Goal: Use online tool/utility: Utilize a website feature to perform a specific function

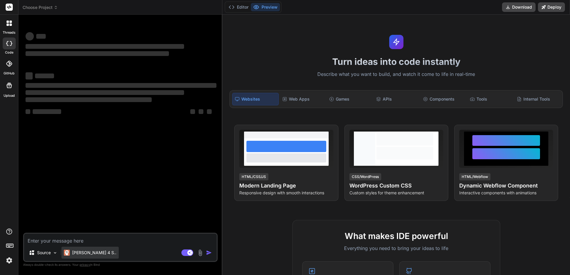
click at [83, 253] on p "[PERSON_NAME] 4 S.." at bounding box center [94, 252] width 44 height 6
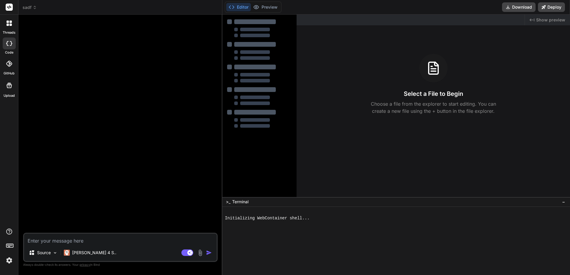
type textarea "x"
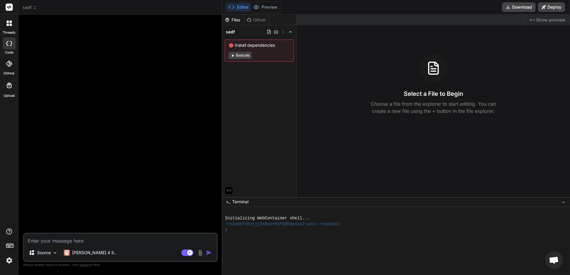
click at [0, 206] on div "threads code GitHub Upload" at bounding box center [9, 137] width 18 height 275
click at [7, 262] on img at bounding box center [9, 260] width 10 height 10
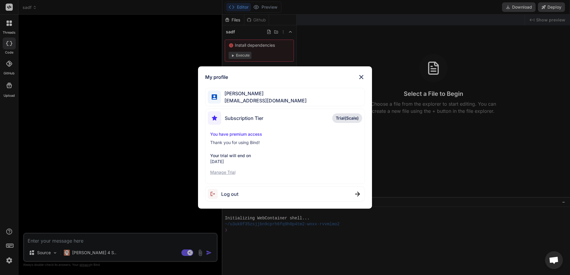
click at [8, 261] on div "My profile [PERSON_NAME] [EMAIL_ADDRESS][DOMAIN_NAME] Subscription Tier Trial(S…" at bounding box center [285, 137] width 570 height 275
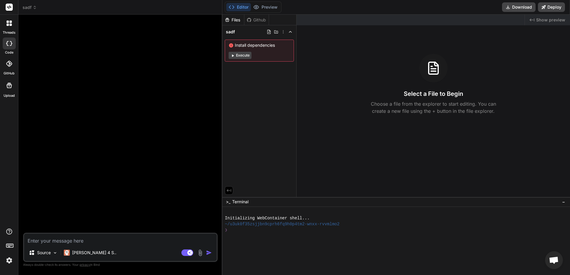
click at [8, 246] on icon at bounding box center [10, 245] width 8 height 8
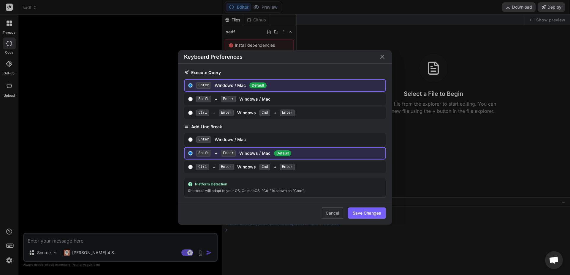
click at [8, 246] on div "Keyboard Preferences Execute Query Enter Windows / Mac Default Shift + Enter Wi…" at bounding box center [285, 137] width 570 height 275
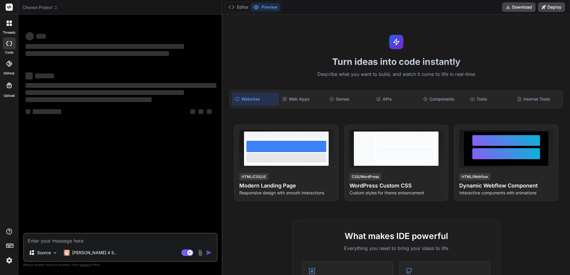
type textarea "x"
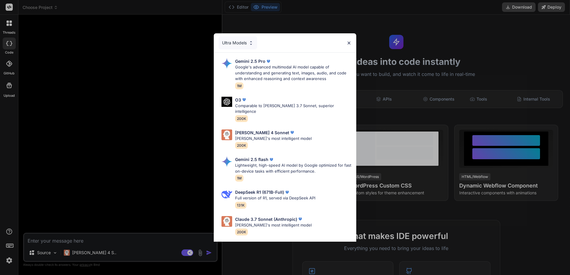
type textarea "x"
click at [250, 45] on div "Ultra Models" at bounding box center [238, 42] width 39 height 13
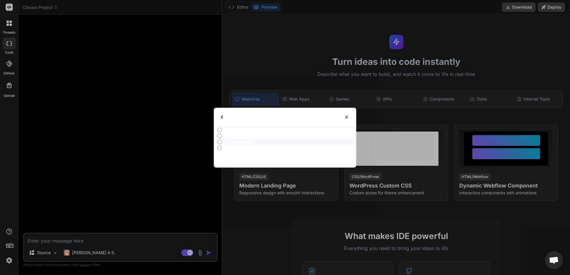
click at [223, 133] on label "Advanced Models" at bounding box center [285, 136] width 143 height 6
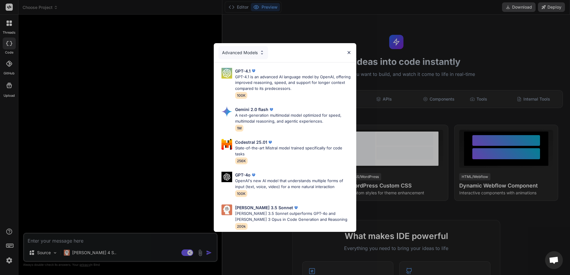
click at [232, 56] on div "Advanced Models" at bounding box center [244, 52] width 50 height 13
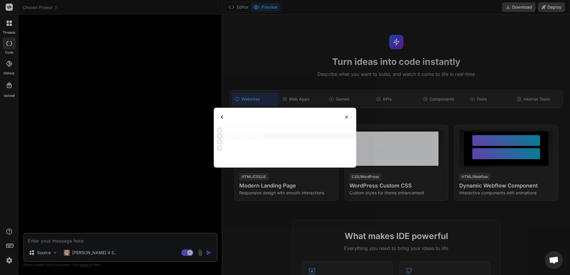
click at [229, 128] on p "All" at bounding box center [290, 130] width 131 height 6
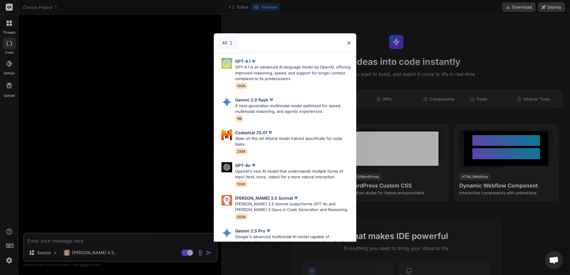
click at [104, 124] on div "All GPT-4.1 GPT-4.1 is an advanced AI language model by OpenAI, offering improv…" at bounding box center [285, 137] width 570 height 275
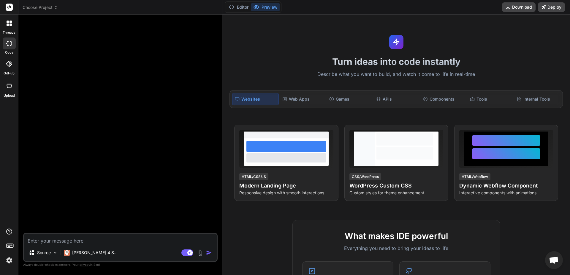
click at [47, 113] on div at bounding box center [120, 125] width 193 height 213
click at [479, 99] on div "Tools" at bounding box center [491, 99] width 46 height 12
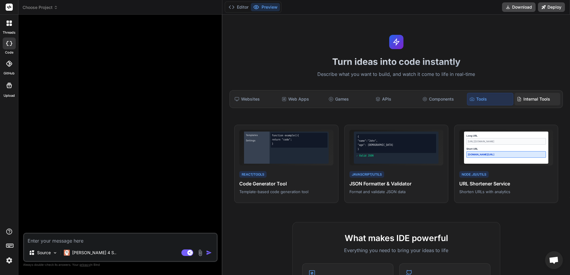
click at [531, 105] on div "Internal Tools" at bounding box center [538, 99] width 46 height 12
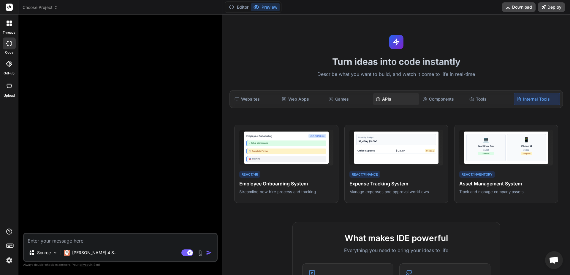
click at [378, 97] on icon at bounding box center [378, 98] width 4 height 2
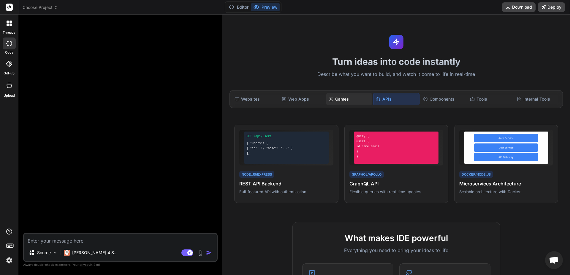
click at [341, 99] on div "Games" at bounding box center [349, 99] width 46 height 12
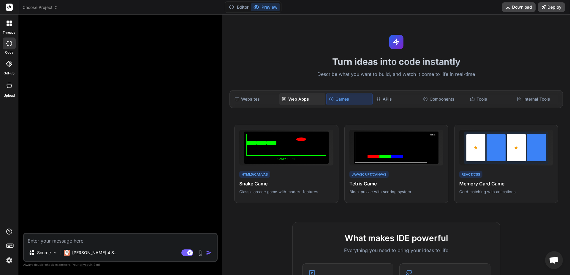
click at [304, 96] on div "Web Apps" at bounding box center [303, 99] width 46 height 12
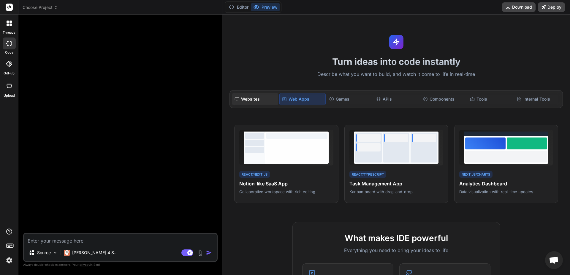
click at [255, 100] on div "Websites" at bounding box center [255, 99] width 46 height 12
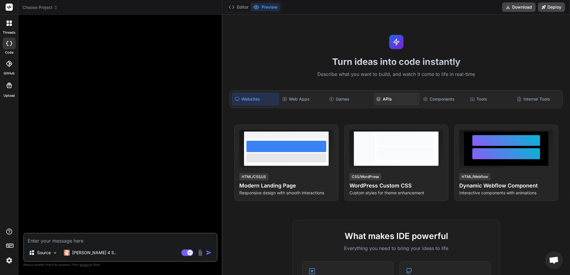
click at [391, 98] on div "APIs" at bounding box center [397, 99] width 46 height 12
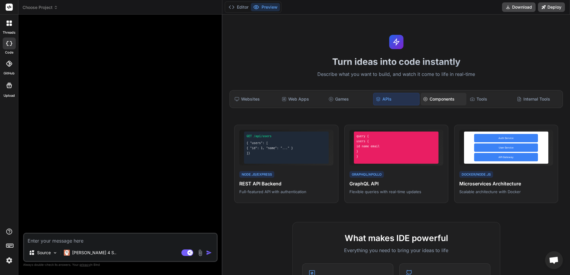
click at [450, 95] on div "Components" at bounding box center [444, 99] width 46 height 12
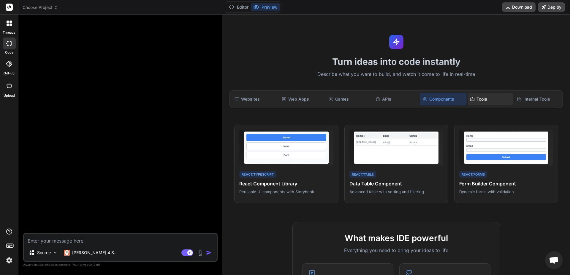
click at [484, 97] on div "Tools" at bounding box center [491, 99] width 46 height 12
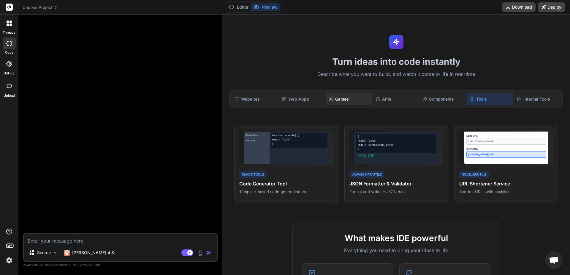
click at [345, 98] on div "Games" at bounding box center [349, 99] width 46 height 12
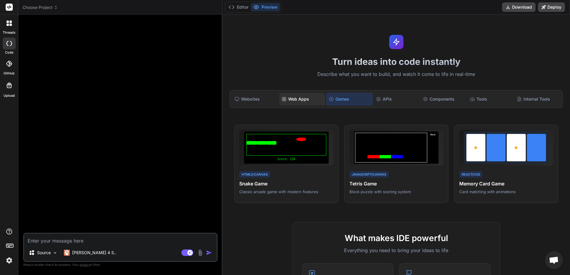
click at [293, 97] on div "Web Apps" at bounding box center [303, 99] width 46 height 12
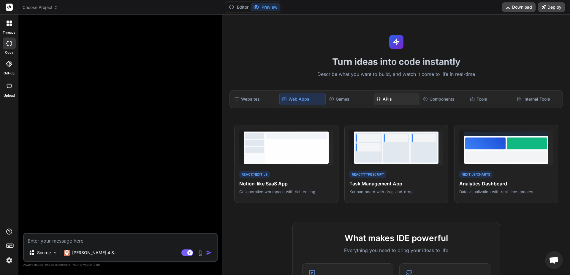
click at [388, 100] on div "APIs" at bounding box center [397, 99] width 46 height 12
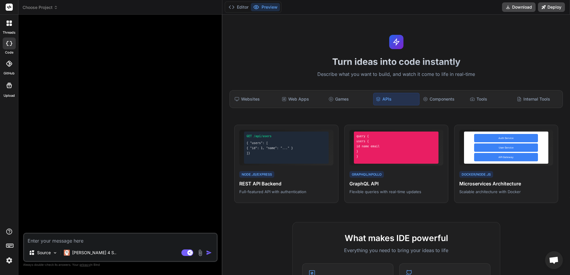
click at [271, 108] on div "Websites Web Apps Games APIs Components Tools Internal Tools" at bounding box center [397, 99] width 334 height 18
click at [257, 102] on div "Websites" at bounding box center [255, 99] width 46 height 12
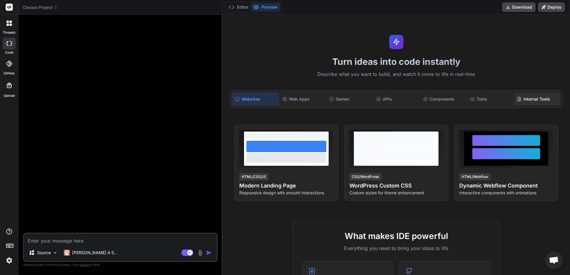
click at [536, 104] on div "Internal Tools" at bounding box center [538, 99] width 46 height 12
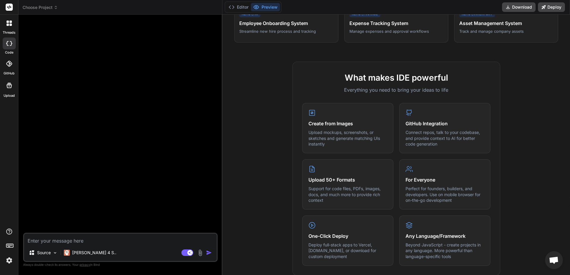
scroll to position [170, 0]
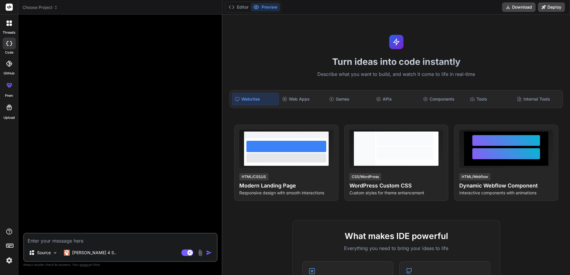
type textarea "x"
